Goal: Information Seeking & Learning: Learn about a topic

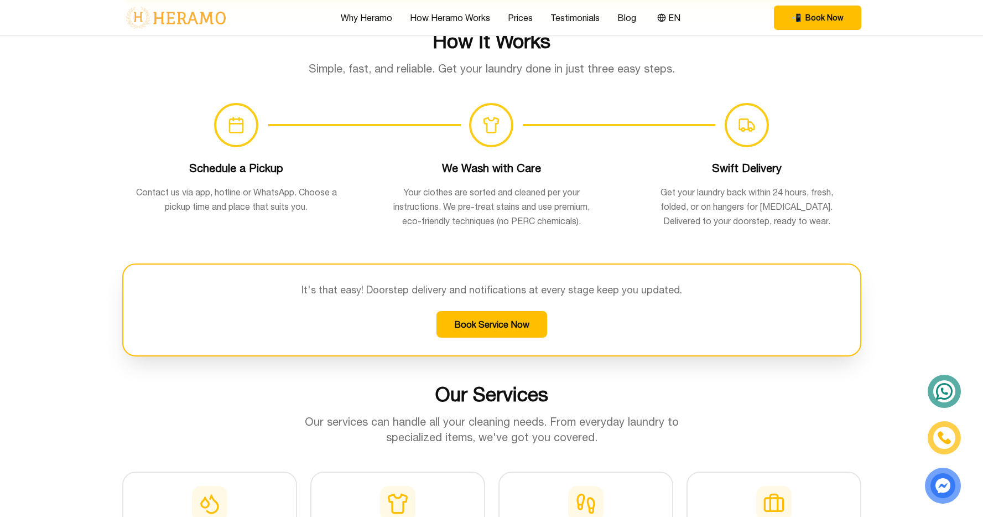
scroll to position [741, 0]
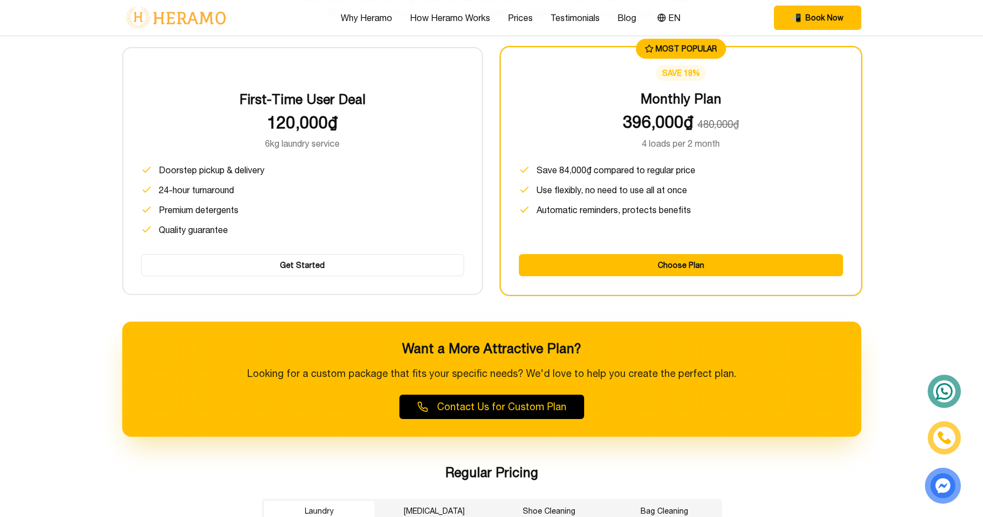
scroll to position [1546, 0]
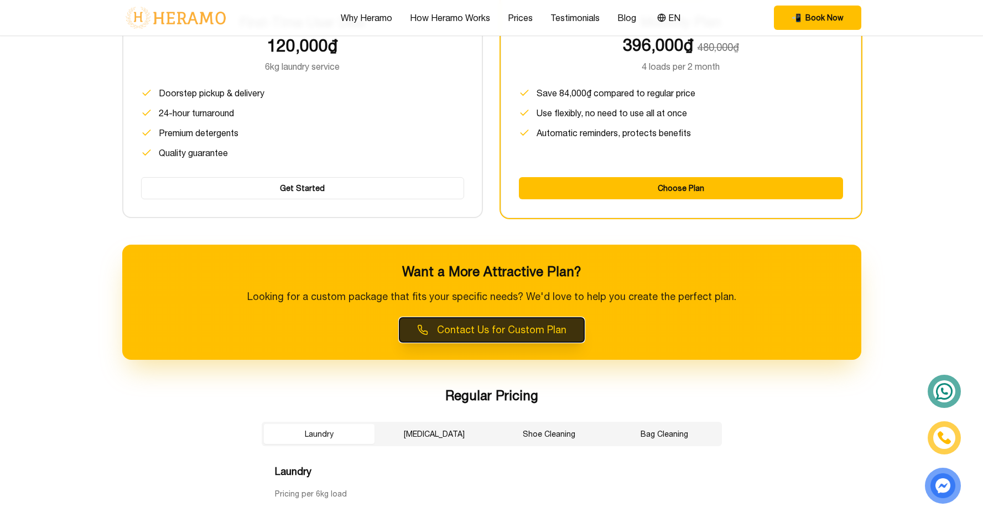
click at [490, 328] on button "Contact Us for Custom Plan" at bounding box center [491, 330] width 185 height 24
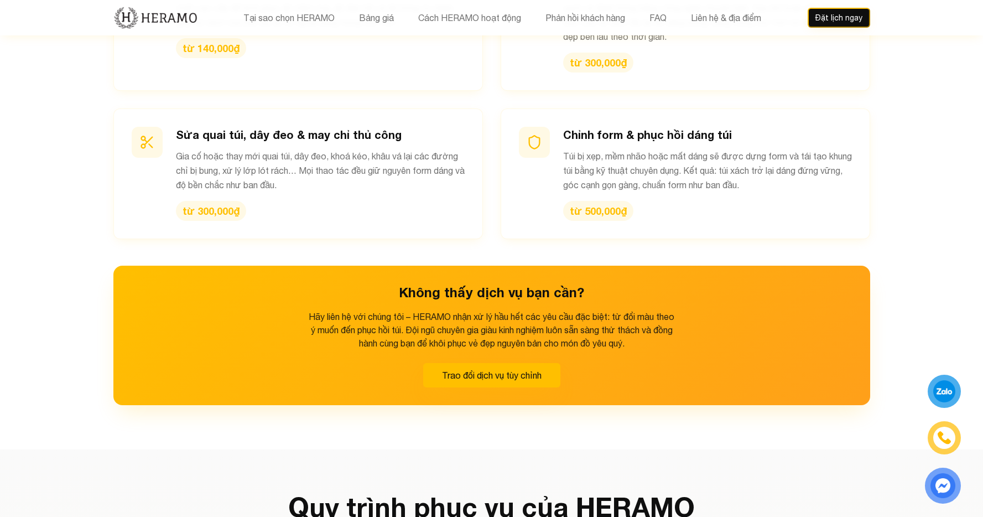
scroll to position [1572, 0]
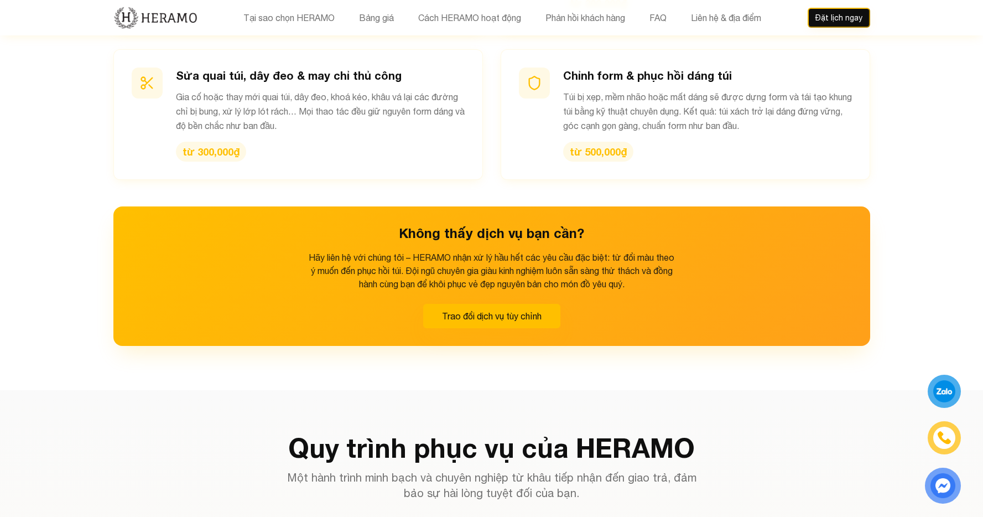
click at [543, 304] on button "Trao đổi dịch vụ tùy chỉnh" at bounding box center [491, 316] width 137 height 24
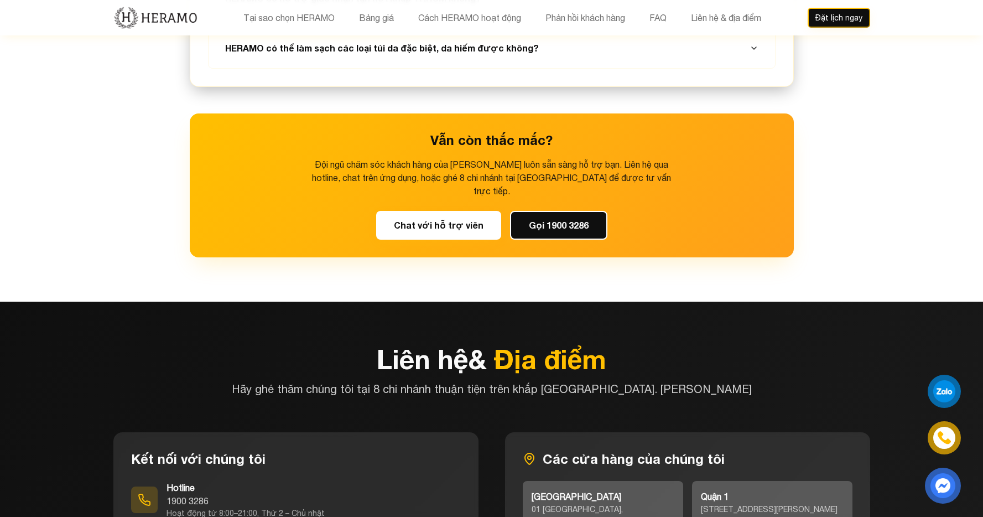
scroll to position [4444, 0]
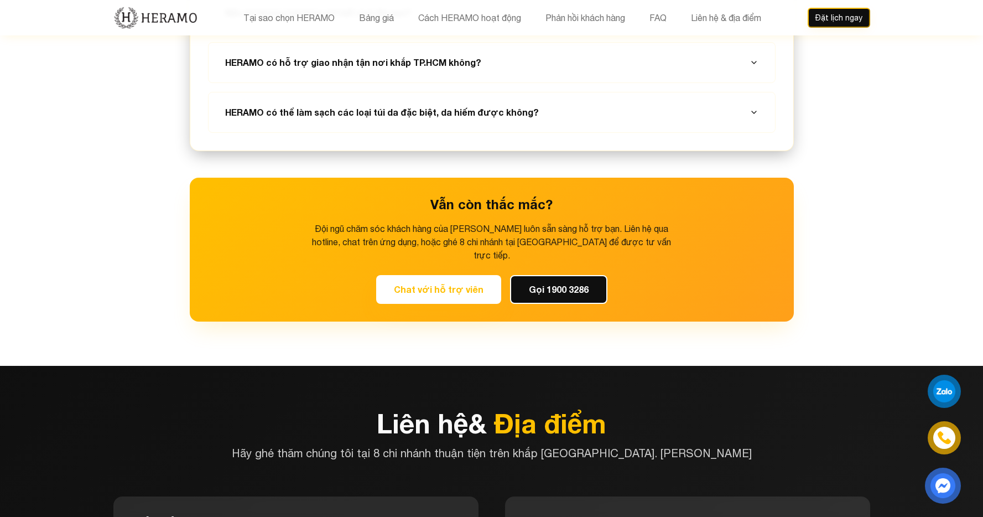
click at [456, 275] on button "Chat với hỗ trợ viên" at bounding box center [438, 289] width 125 height 29
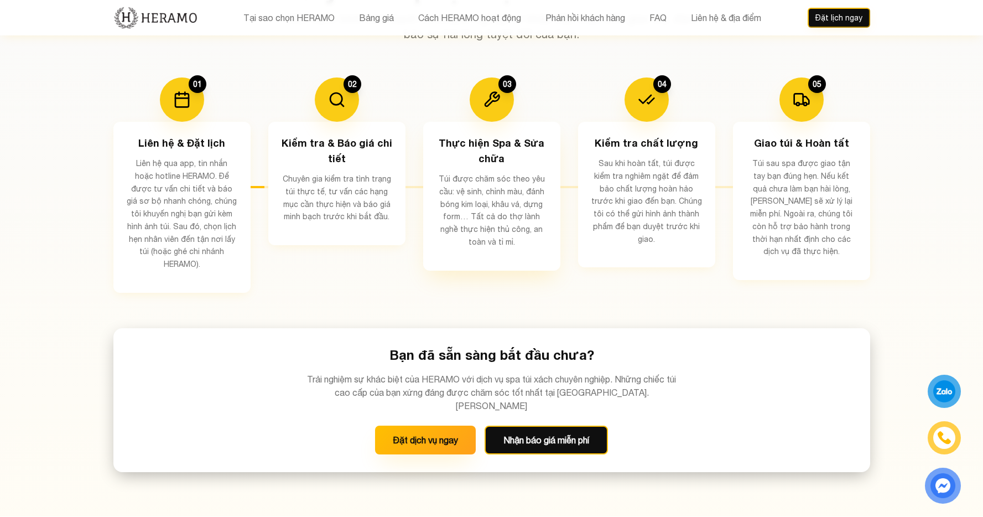
scroll to position [2102, 0]
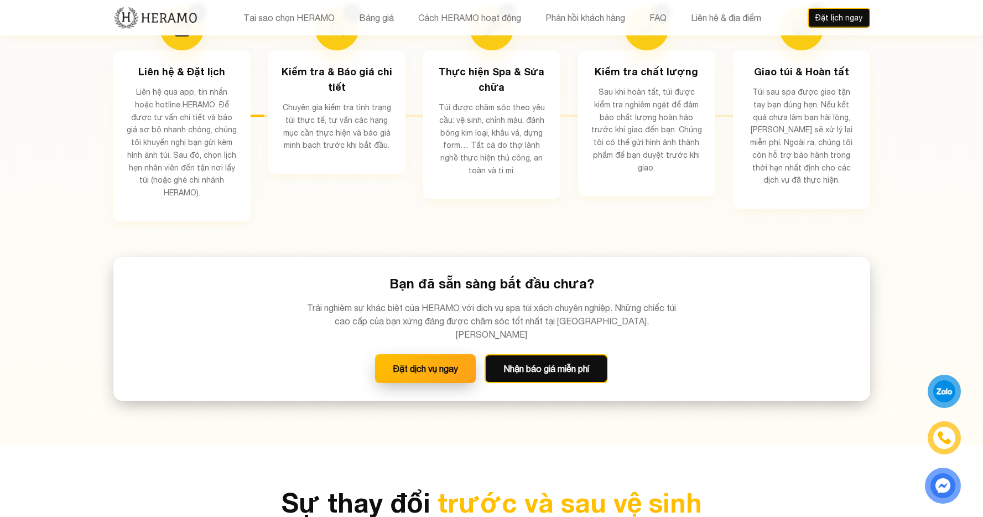
click at [428, 354] on button "Đặt dịch vụ ngay" at bounding box center [425, 368] width 101 height 29
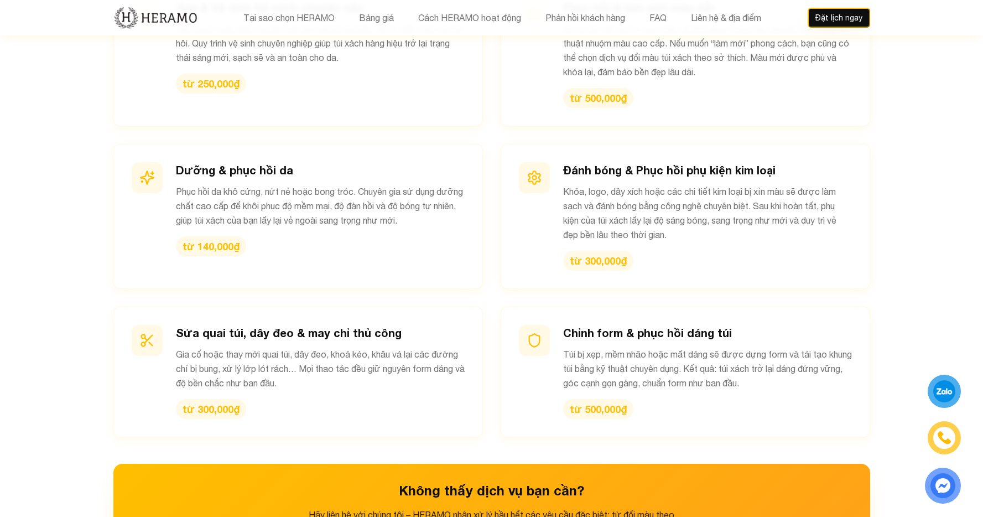
scroll to position [1254, 0]
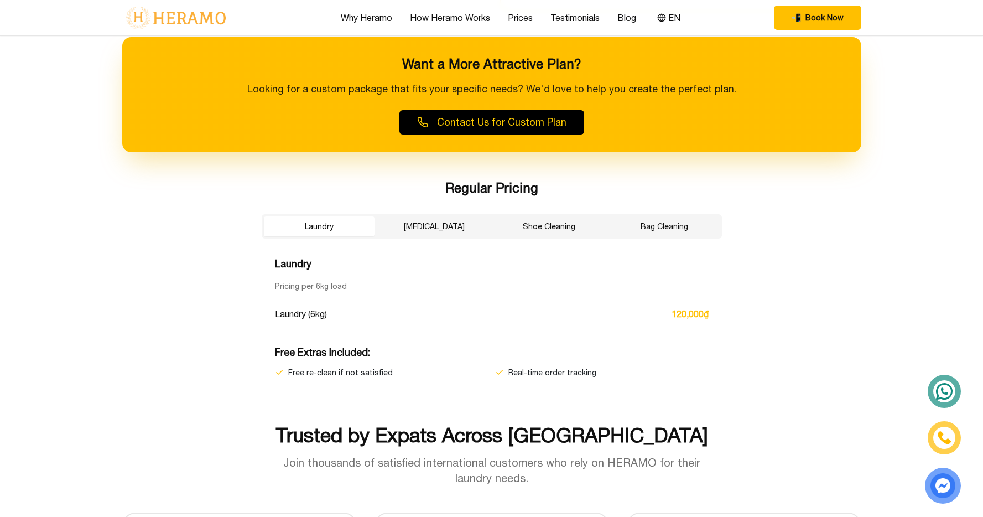
scroll to position [1757, 0]
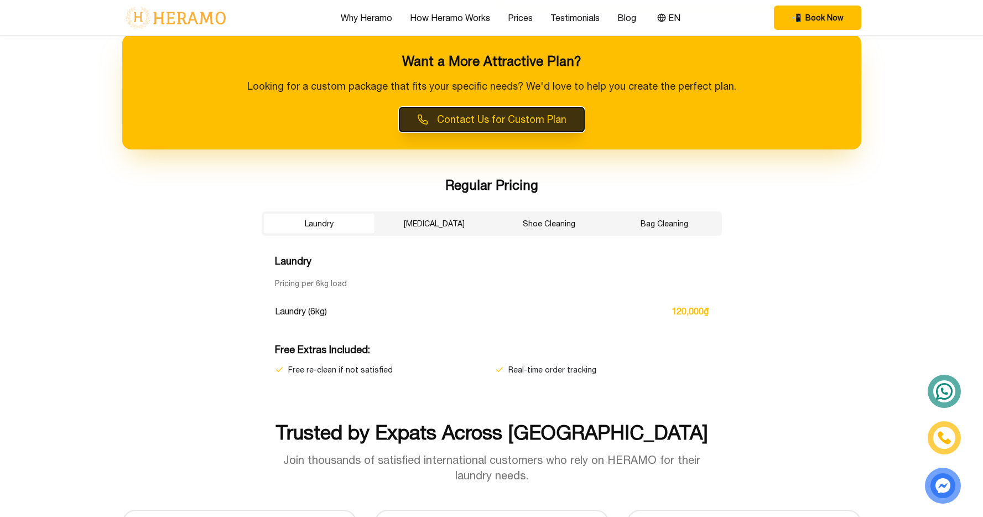
click at [561, 124] on button "Contact Us for Custom Plan" at bounding box center [491, 119] width 185 height 24
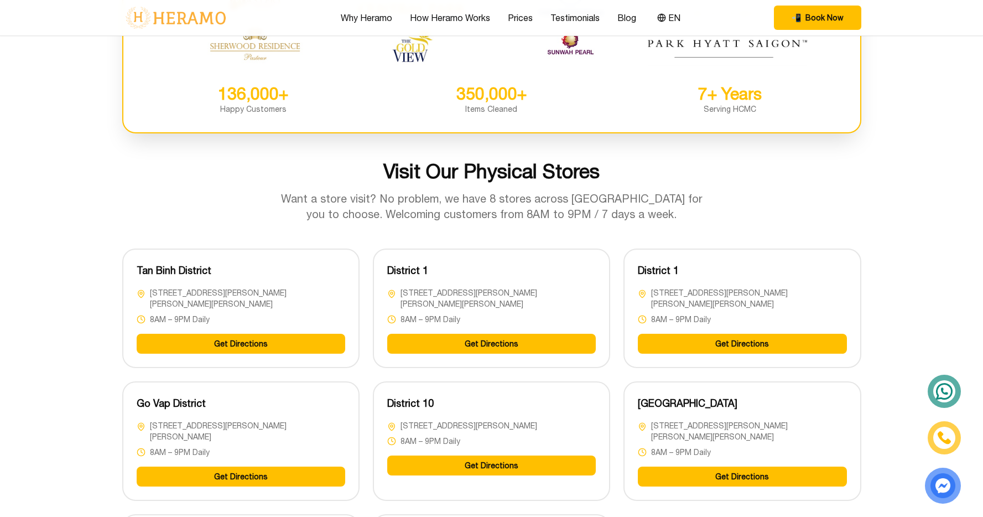
scroll to position [2737, 0]
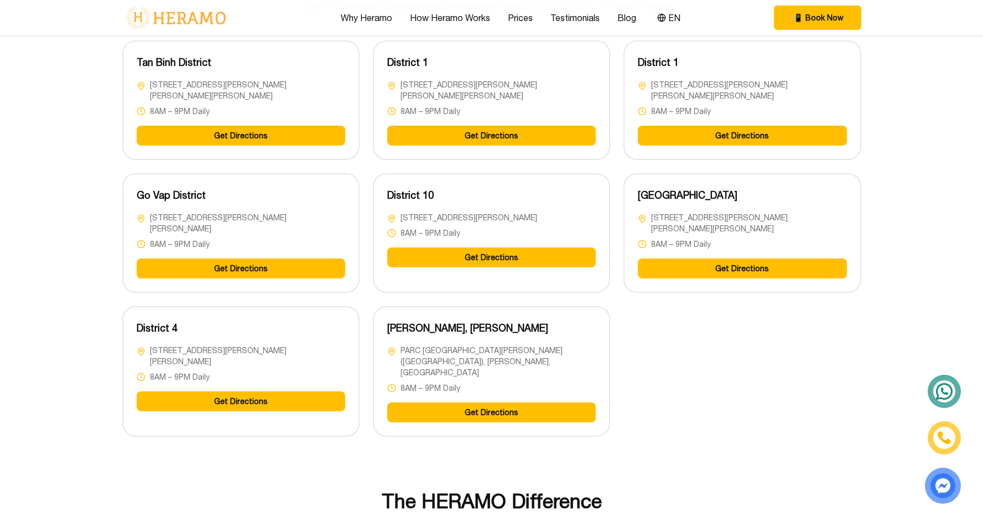
click at [506, 142] on button "Get Directions" at bounding box center [491, 136] width 209 height 20
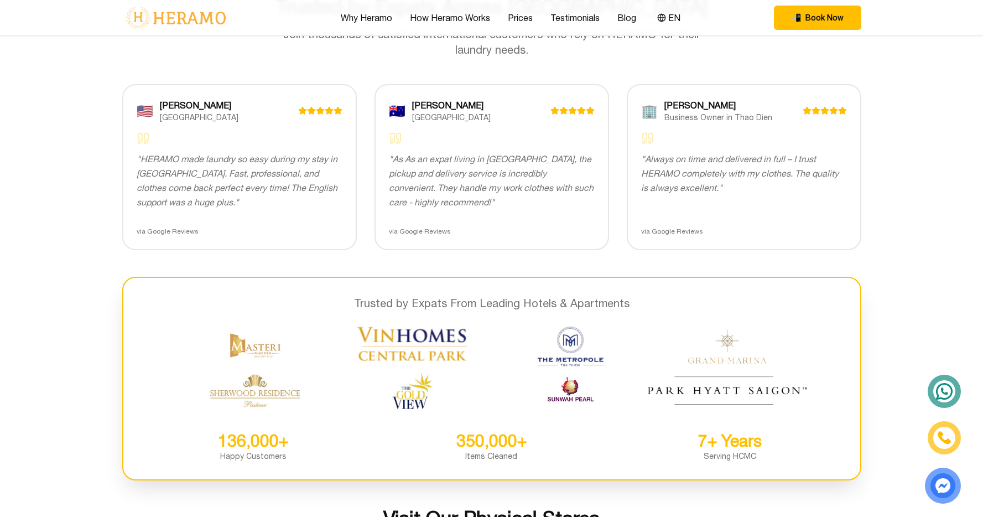
scroll to position [2547, 0]
